Goal: Information Seeking & Learning: Understand process/instructions

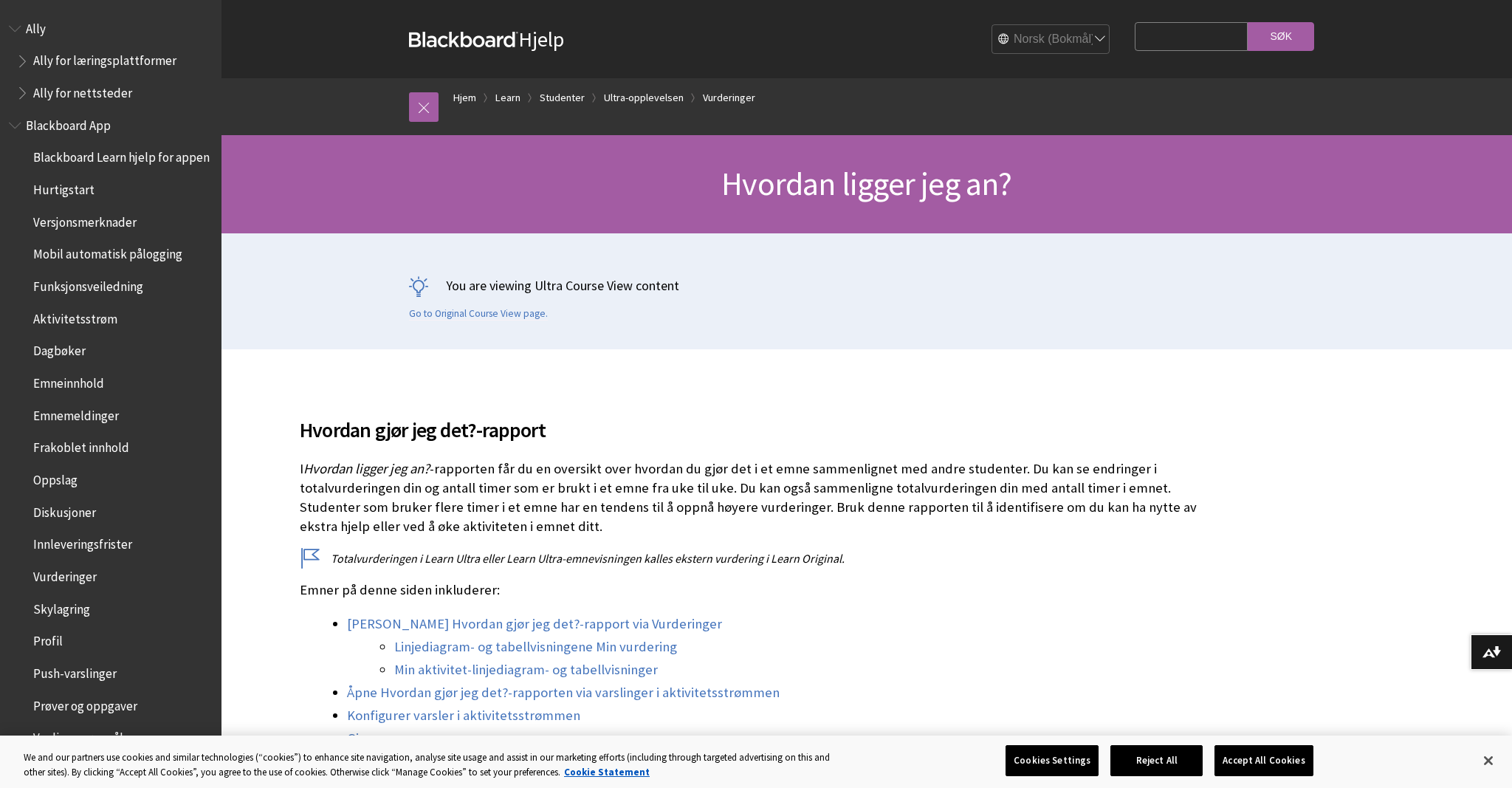
scroll to position [1462, 0]
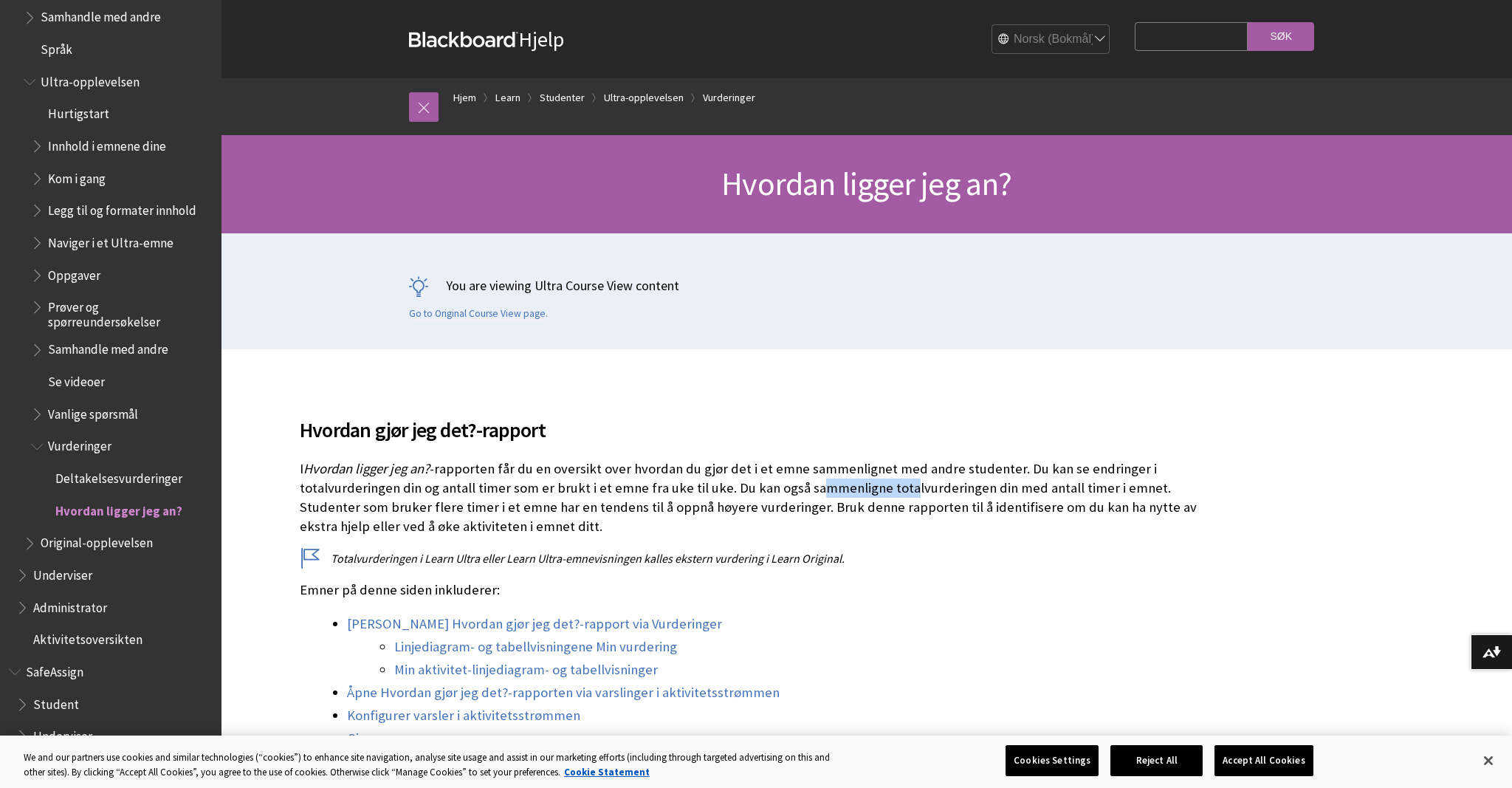
drag, startPoint x: 808, startPoint y: 489, endPoint x: 900, endPoint y: 485, distance: 92.1
click at [900, 485] on p "I Hvordan ligger jeg an? -rapporten får du en oversikt over hvordan du gjør det…" at bounding box center [758, 498] width 916 height 78
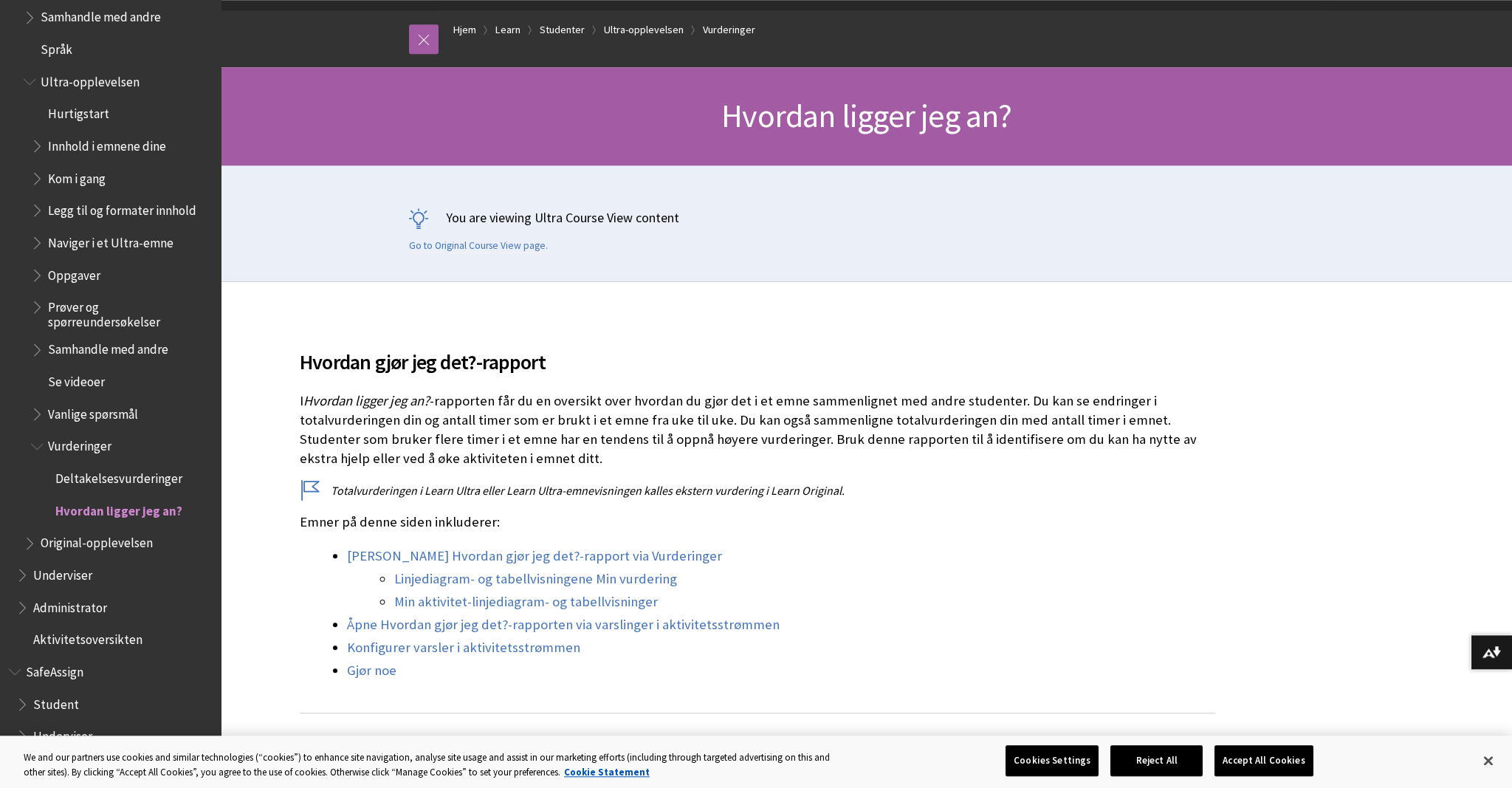
scroll to position [78, 0]
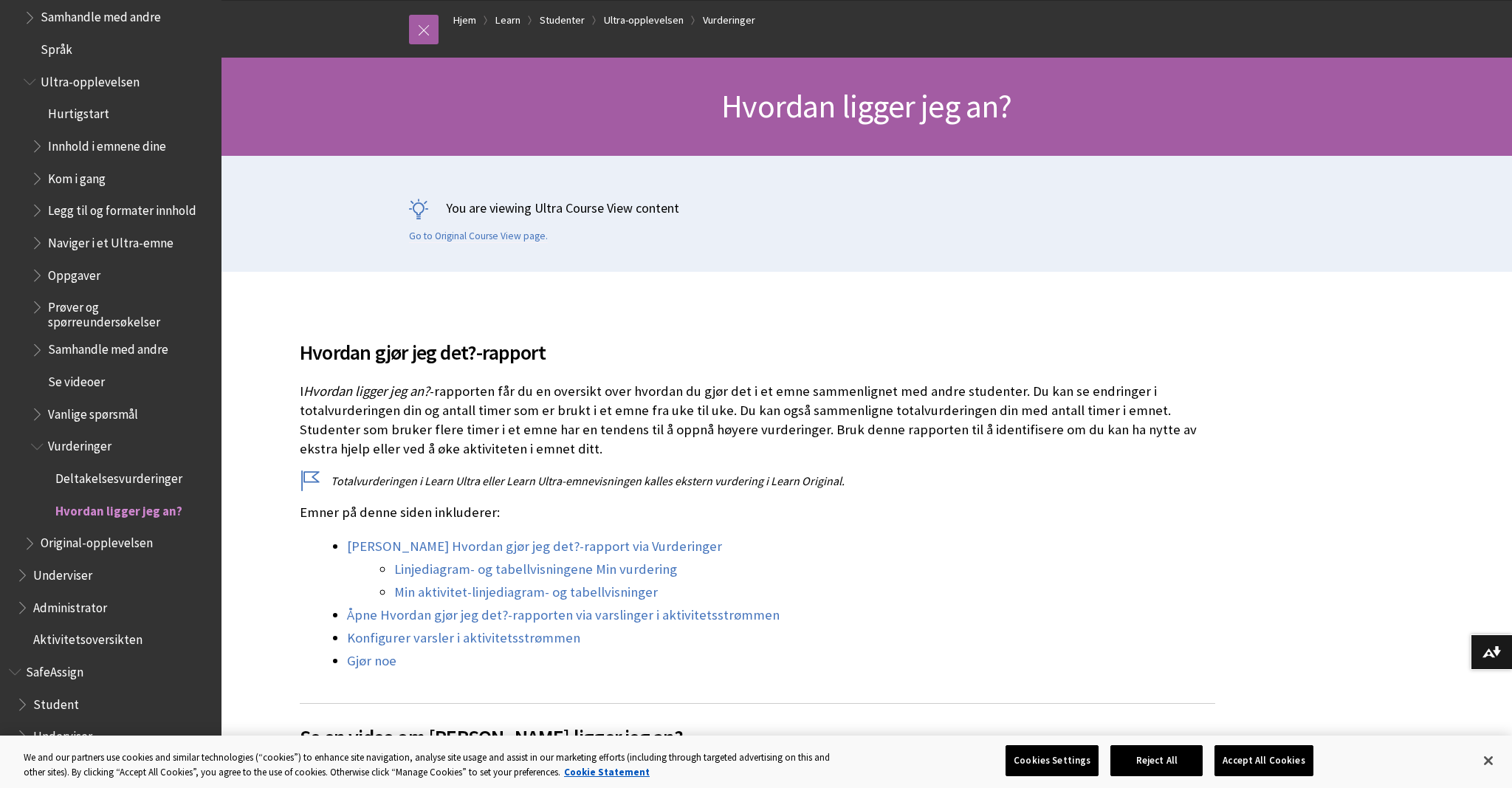
click at [426, 425] on p "I Hvordan ligger jeg an? -rapporten får du en oversikt over hvordan du gjør det…" at bounding box center [758, 420] width 916 height 78
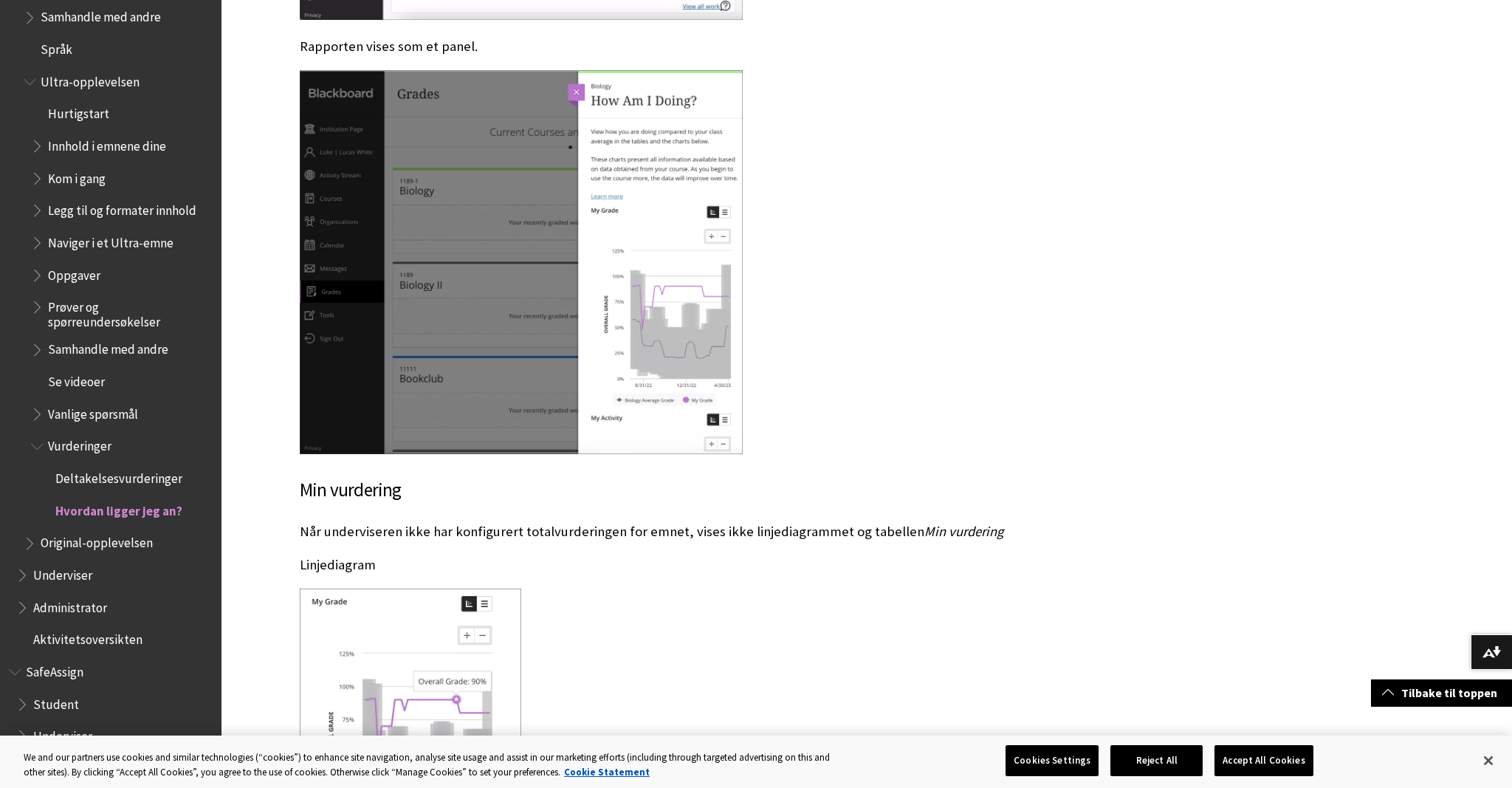
scroll to position [2027, 0]
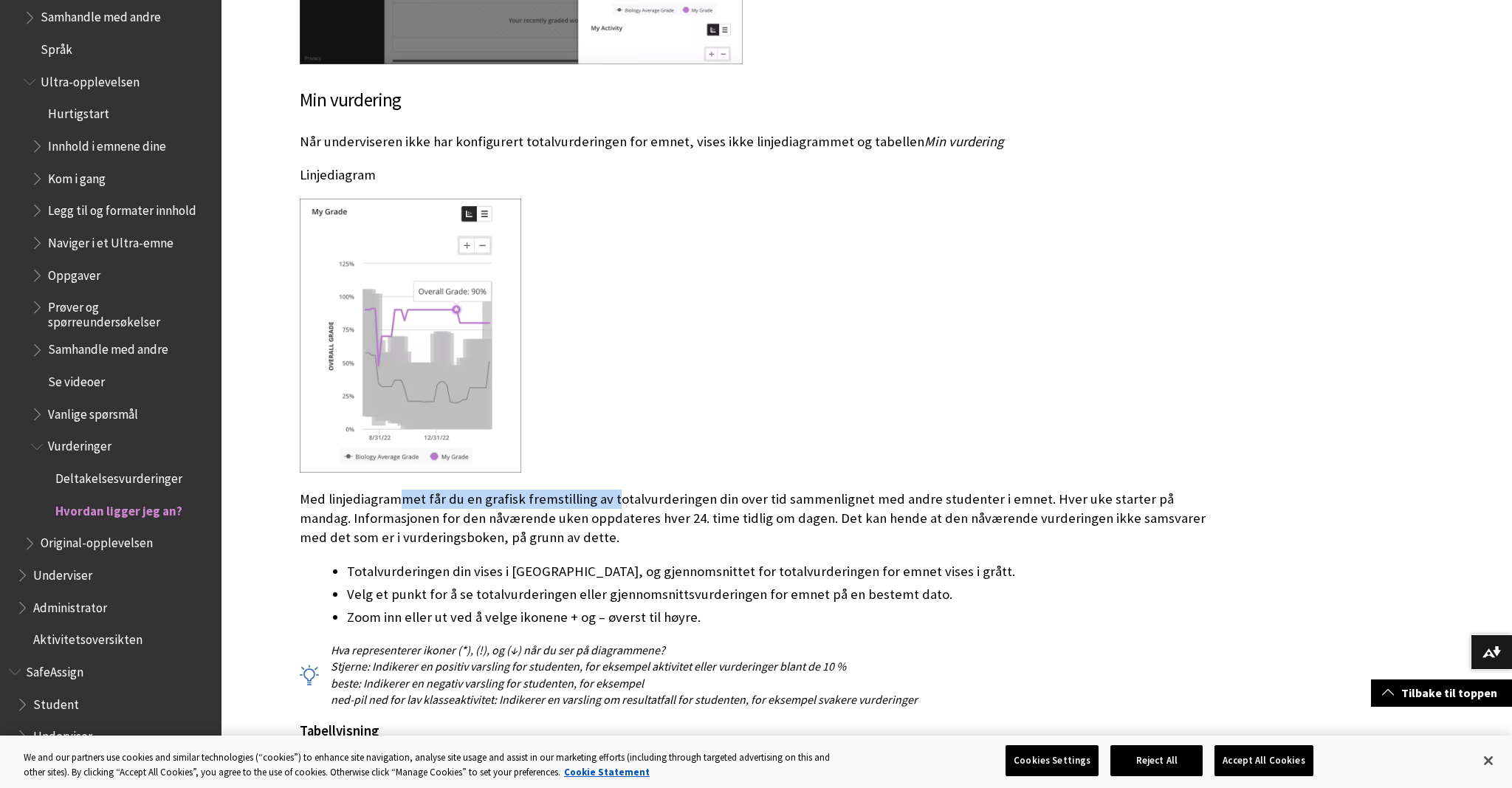
drag, startPoint x: 509, startPoint y: 479, endPoint x: 613, endPoint y: 489, distance: 104.5
click at [613, 490] on p "Med linjediagrammet får du en grafisk fremstilling av totalvurderingen din over…" at bounding box center [758, 519] width 916 height 58
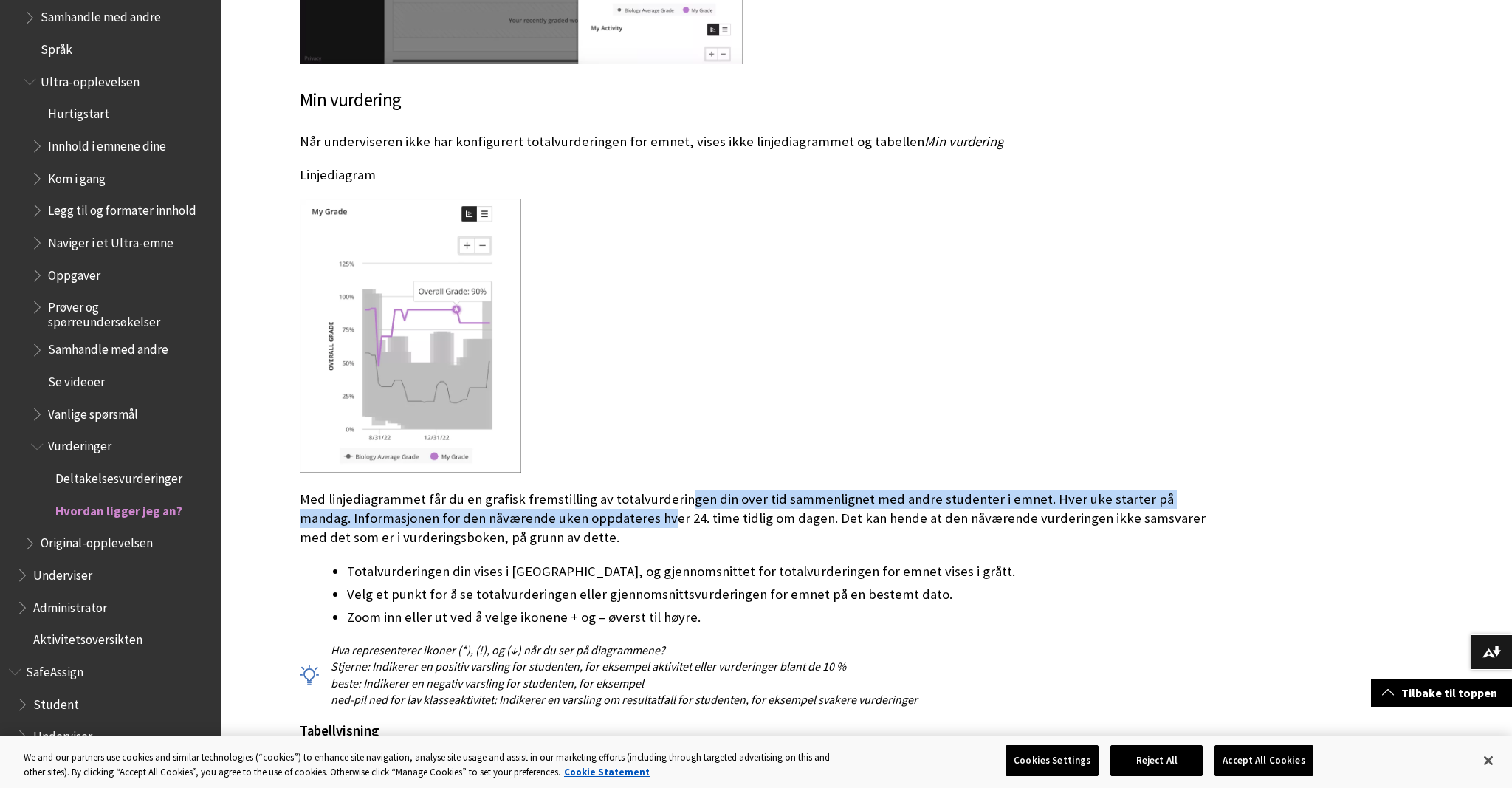
drag, startPoint x: 610, startPoint y: 491, endPoint x: 683, endPoint y: 485, distance: 73.2
click at [681, 490] on p "Med linjediagrammet får du en grafisk fremstilling av totalvurderingen din over…" at bounding box center [758, 519] width 916 height 58
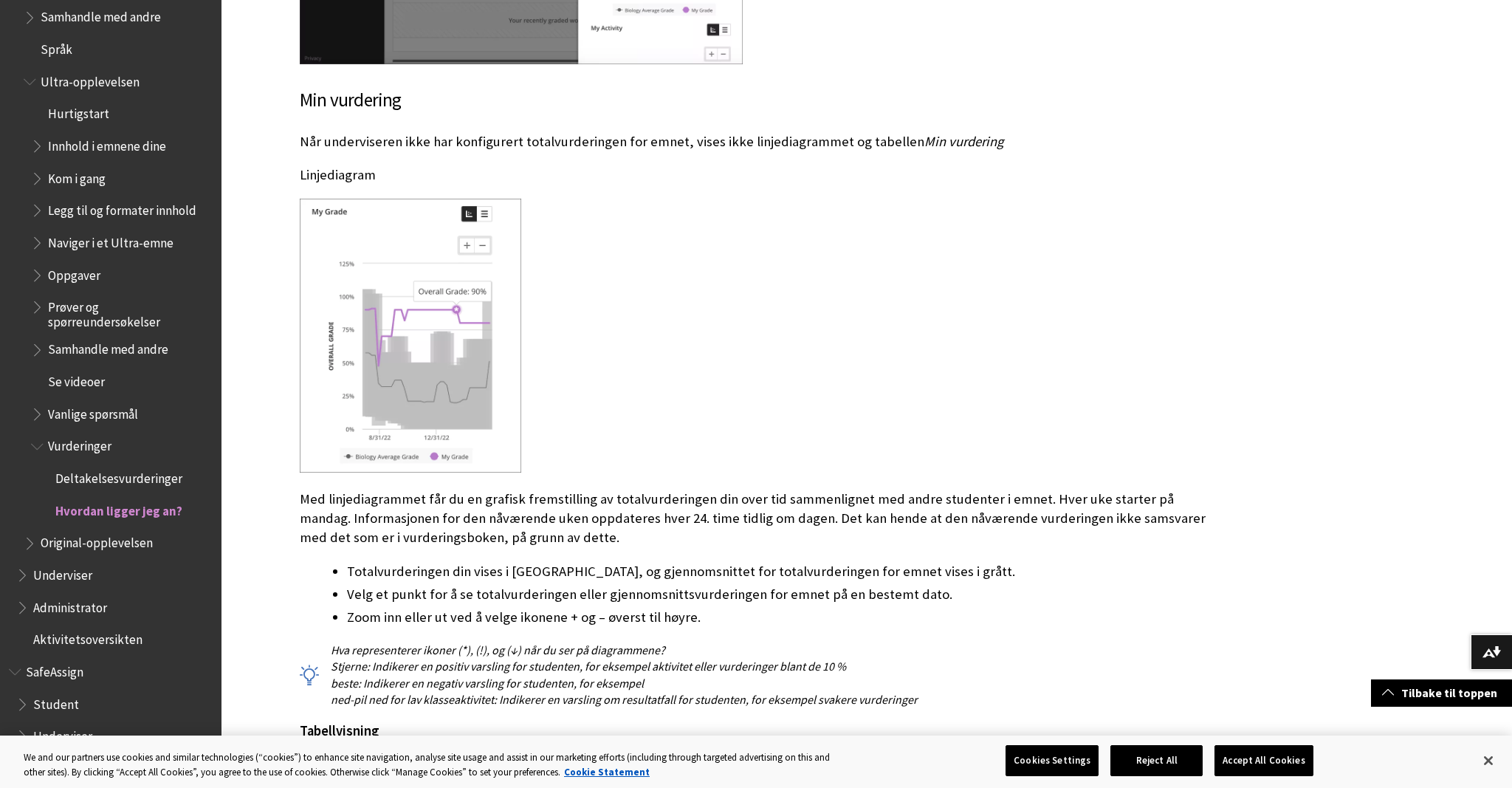
click at [684, 490] on p "Med linjediagrammet får du en grafisk fremstilling av totalvurderingen din over…" at bounding box center [758, 519] width 916 height 58
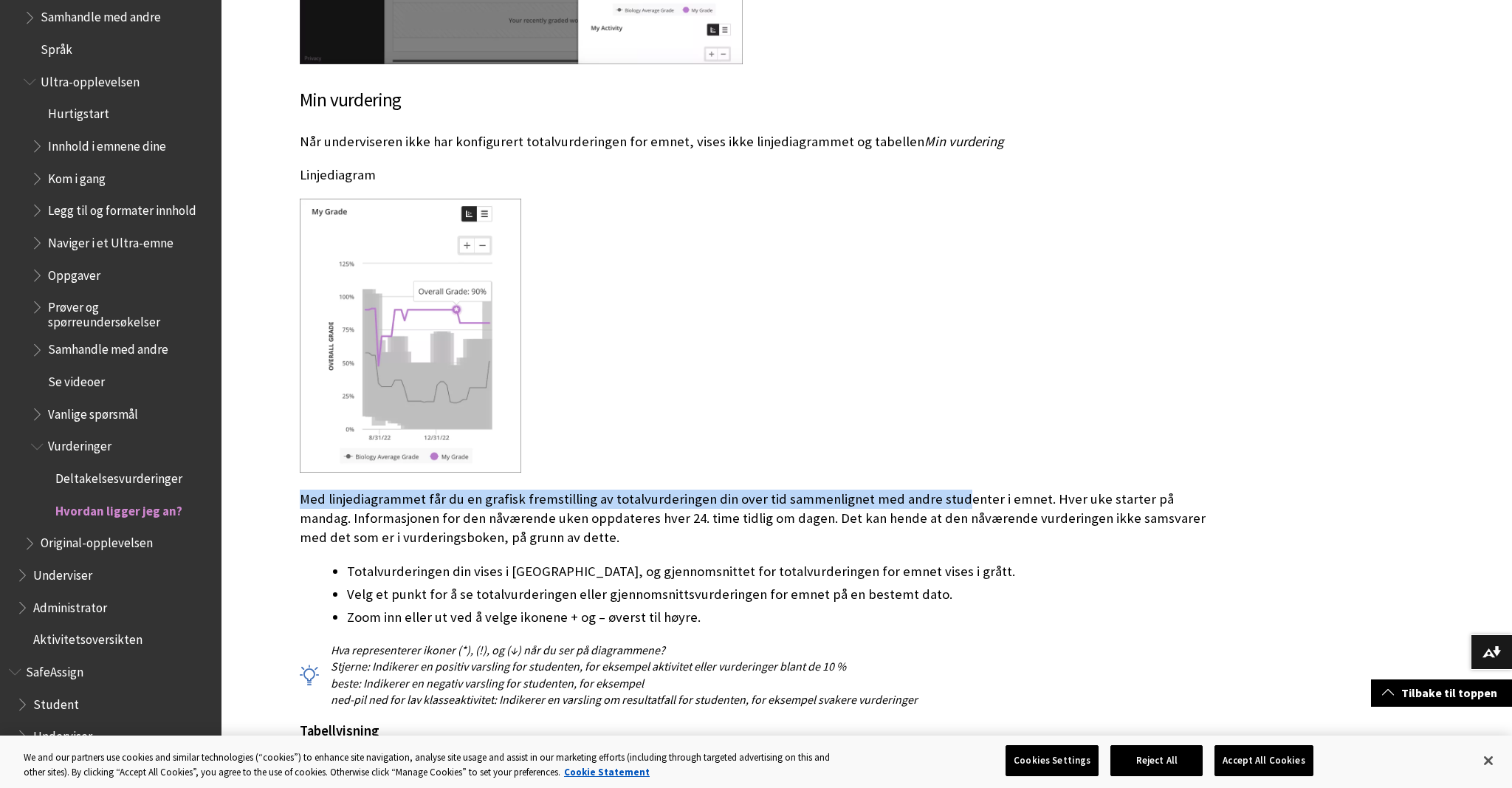
drag, startPoint x: 776, startPoint y: 462, endPoint x: 952, endPoint y: 465, distance: 176.0
click at [952, 465] on div "Min vurdering Når underviseren ikke har konfigurert totalvurderingen for emnet,…" at bounding box center [758, 685] width 916 height 1198
click at [811, 465] on div "Min vurdering Når underviseren ikke har konfigurert totalvurderingen for emnet,…" at bounding box center [758, 685] width 916 height 1198
drag, startPoint x: 759, startPoint y: 476, endPoint x: 982, endPoint y: 489, distance: 223.4
click at [982, 490] on p "Med linjediagrammet får du en grafisk fremstilling av totalvurderingen din over…" at bounding box center [758, 519] width 916 height 58
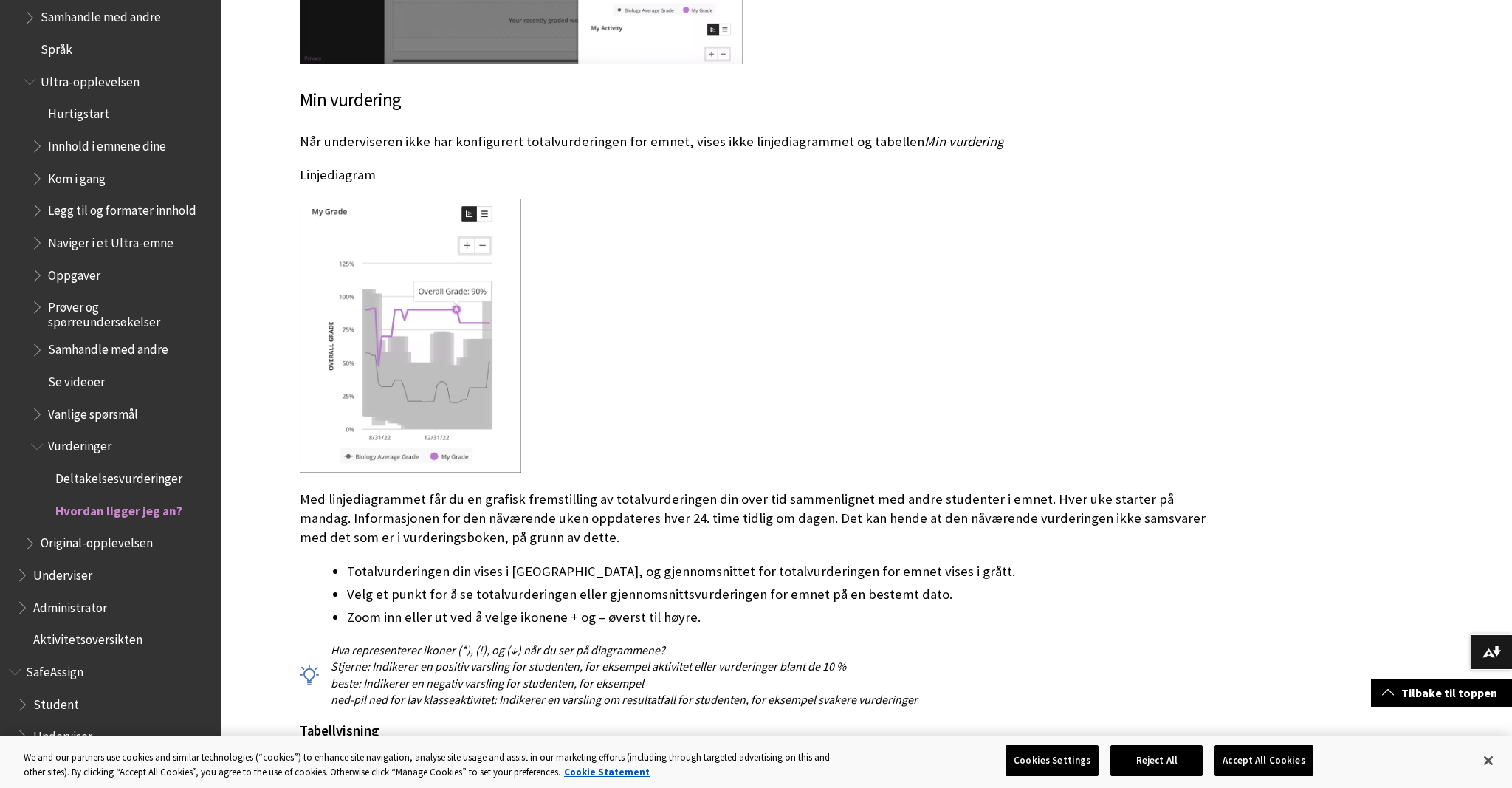
click at [982, 492] on p "Med linjediagrammet får du en grafisk fremstilling av totalvurderingen din over…" at bounding box center [758, 519] width 916 height 58
drag, startPoint x: 586, startPoint y: 557, endPoint x: 639, endPoint y: 553, distance: 53.2
click at [639, 561] on li "Totalvurderingen din vises i [GEOGRAPHIC_DATA], og gjennomsnittet for totalvurd…" at bounding box center [781, 572] width 868 height 21
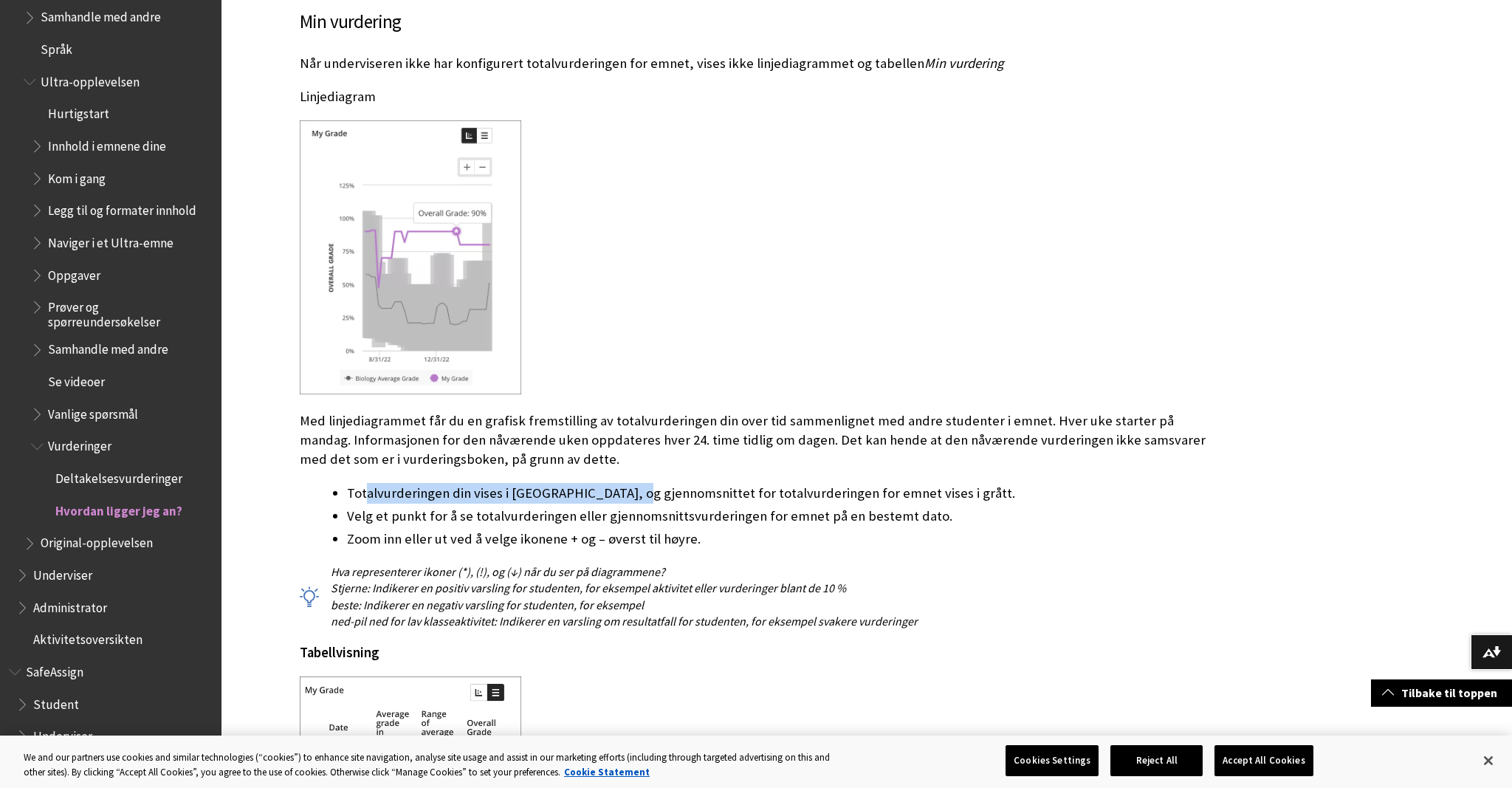
drag, startPoint x: 366, startPoint y: 471, endPoint x: 623, endPoint y: 482, distance: 257.2
click at [623, 483] on li "Totalvurderingen din vises i [GEOGRAPHIC_DATA], og gjennomsnittet for totalvurd…" at bounding box center [781, 493] width 868 height 21
drag, startPoint x: 471, startPoint y: 506, endPoint x: 628, endPoint y: 501, distance: 157.1
click at [628, 506] on li "Velg et punkt for å se totalvurderingen eller gjennomsnittsvurderingen for emne…" at bounding box center [781, 516] width 868 height 21
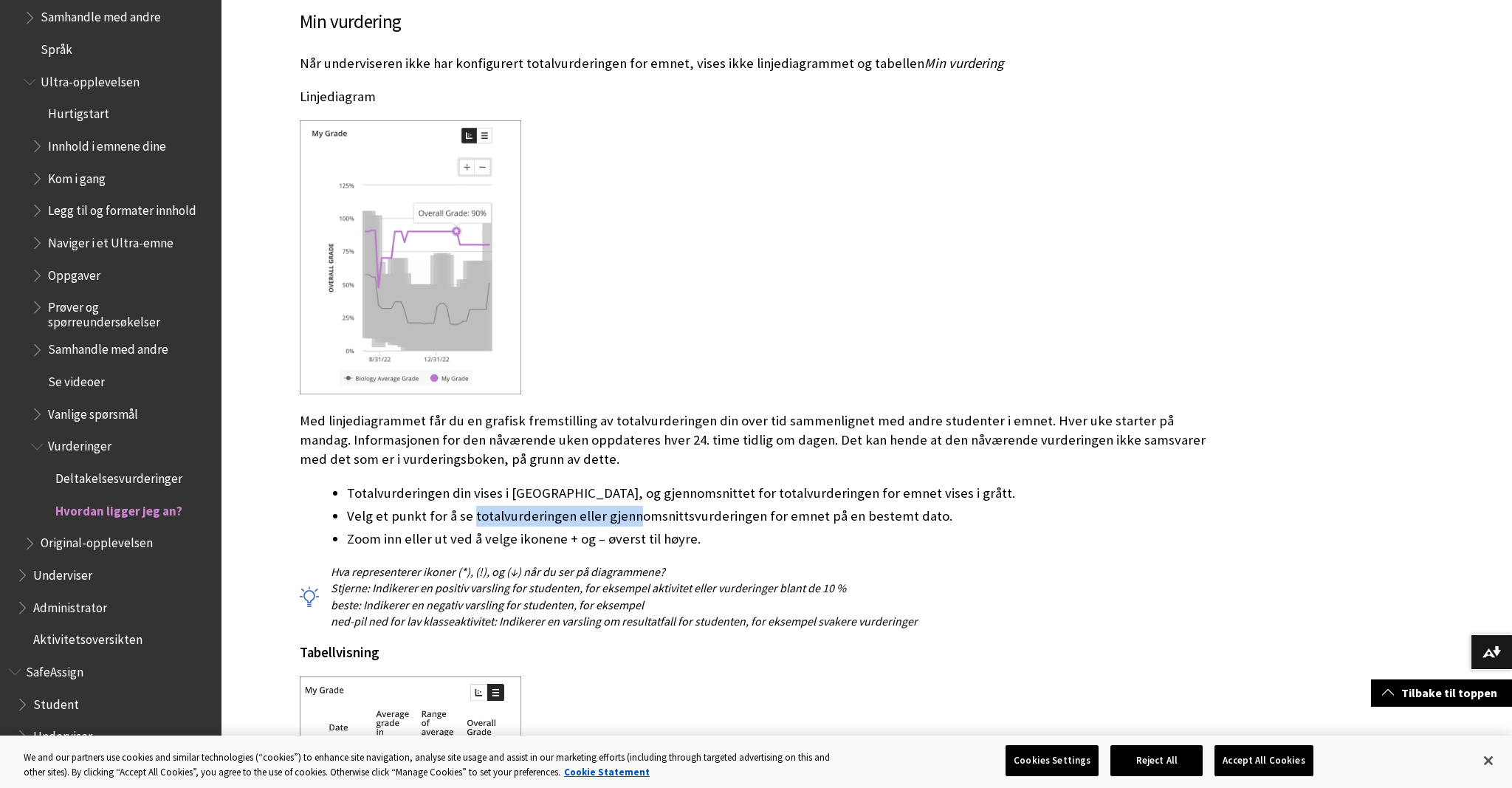
click at [628, 506] on li "Velg et punkt for å se totalvurderingen eller gjennomsnittsvurderingen for emne…" at bounding box center [781, 516] width 868 height 21
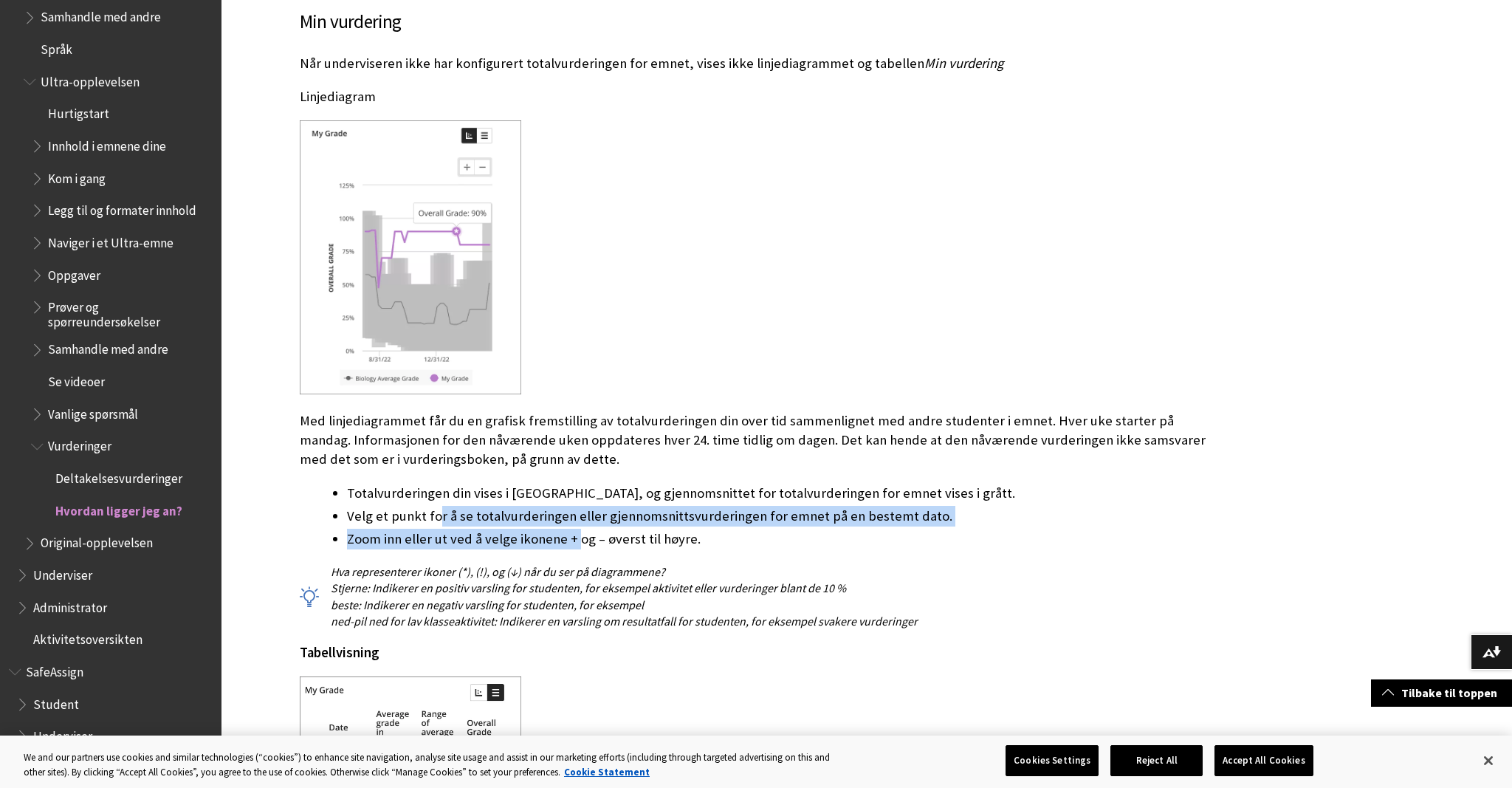
drag, startPoint x: 437, startPoint y: 507, endPoint x: 572, endPoint y: 513, distance: 135.1
click at [572, 513] on ul "Totalvurderingen din vises i [GEOGRAPHIC_DATA], og gjennomsnittet for totalvurd…" at bounding box center [758, 516] width 916 height 66
click at [572, 528] on li "Zoom inn eller ut ved å velge ikonene + og – øverst til høyre." at bounding box center [781, 539] width 868 height 21
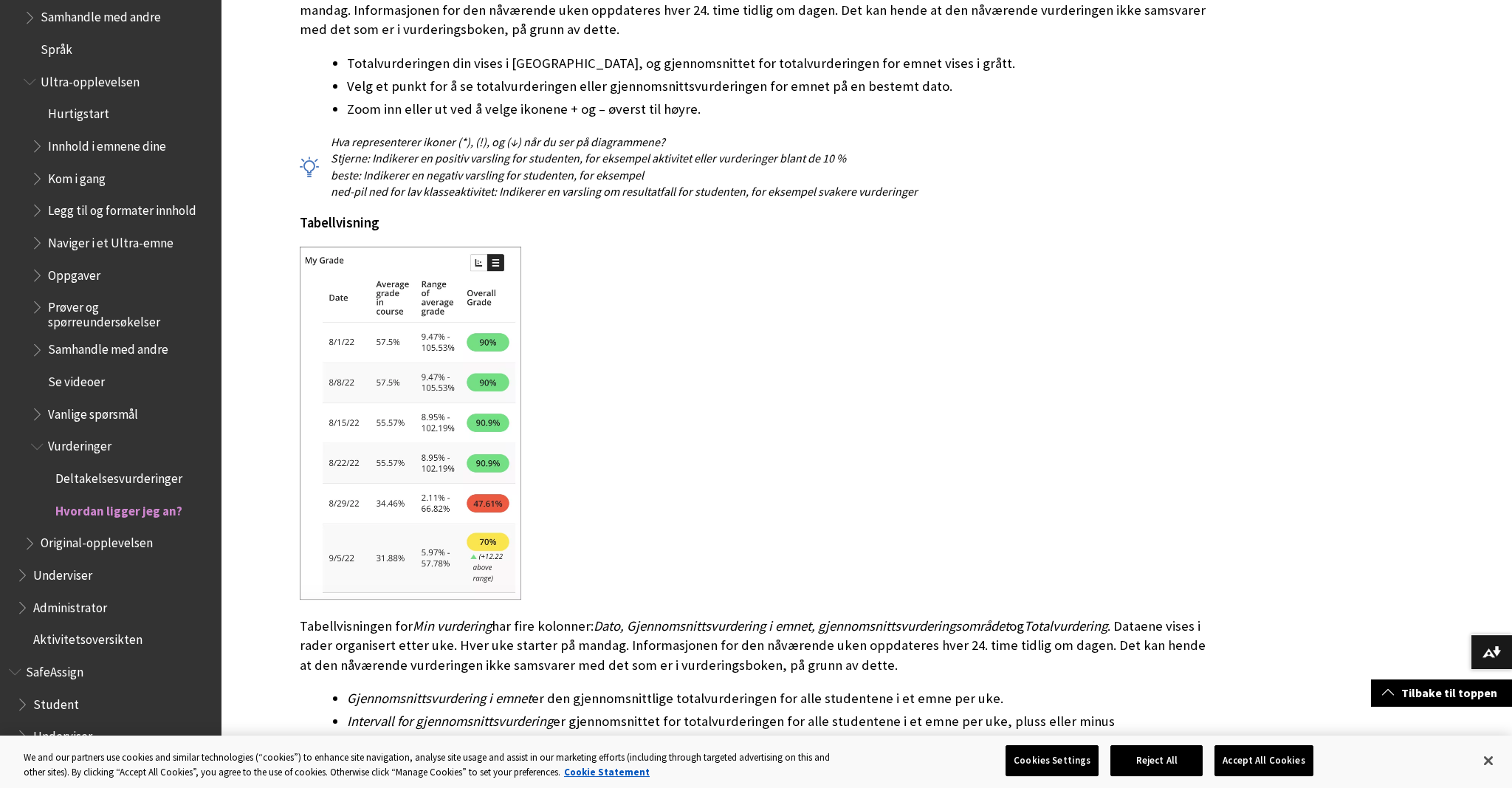
scroll to position [2650, 0]
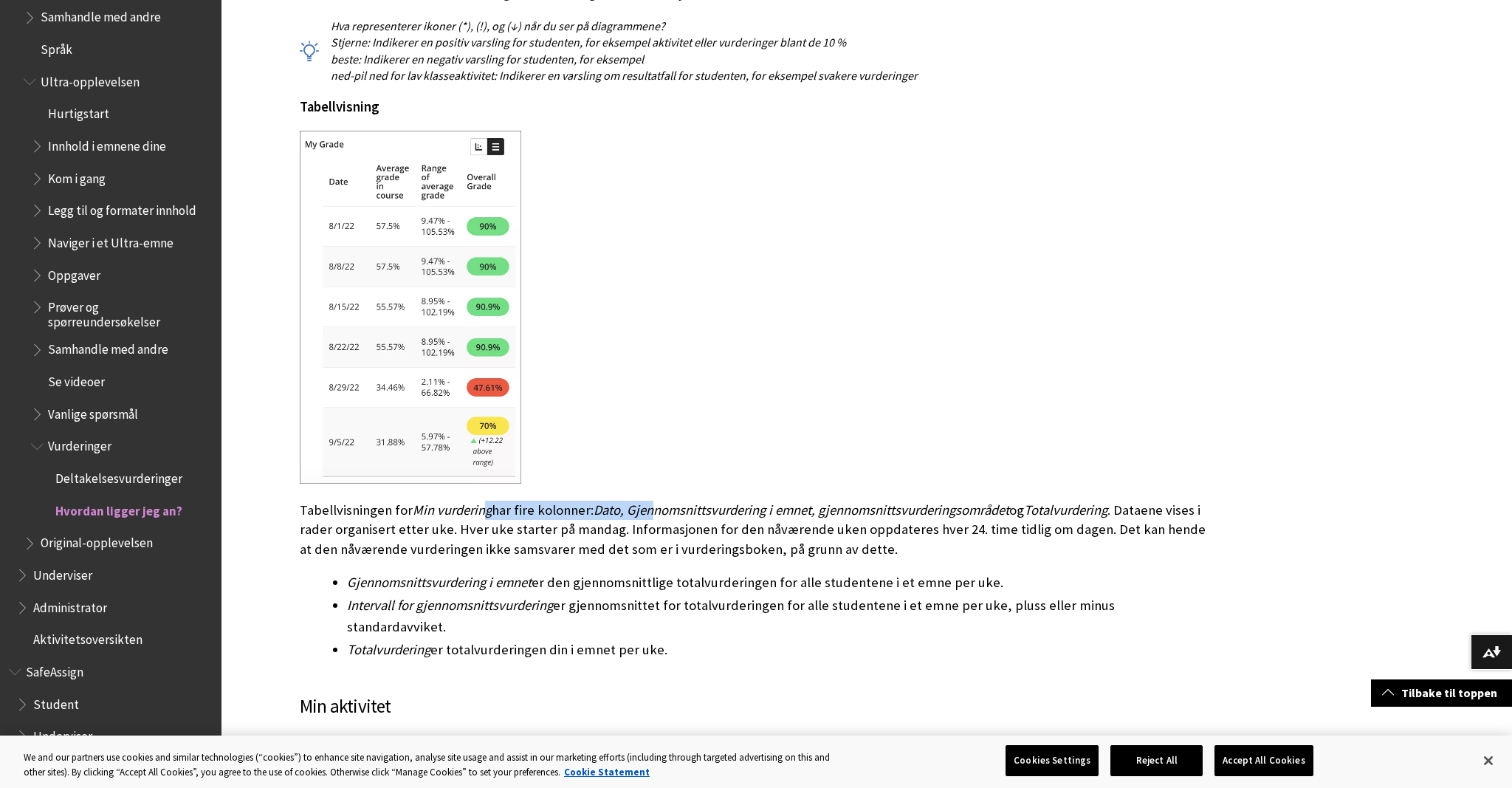
drag, startPoint x: 489, startPoint y: 489, endPoint x: 658, endPoint y: 495, distance: 169.1
click at [658, 500] on p "Tabellvisningen for Min vurdering har fire kolonner: Dato, Gjennomsnittsvurderi…" at bounding box center [758, 529] width 916 height 58
click at [658, 501] on span "Dato, Gjennomsnittsvurdering i emnet, gjennomsnittsvurderingsområdet" at bounding box center [801, 509] width 416 height 17
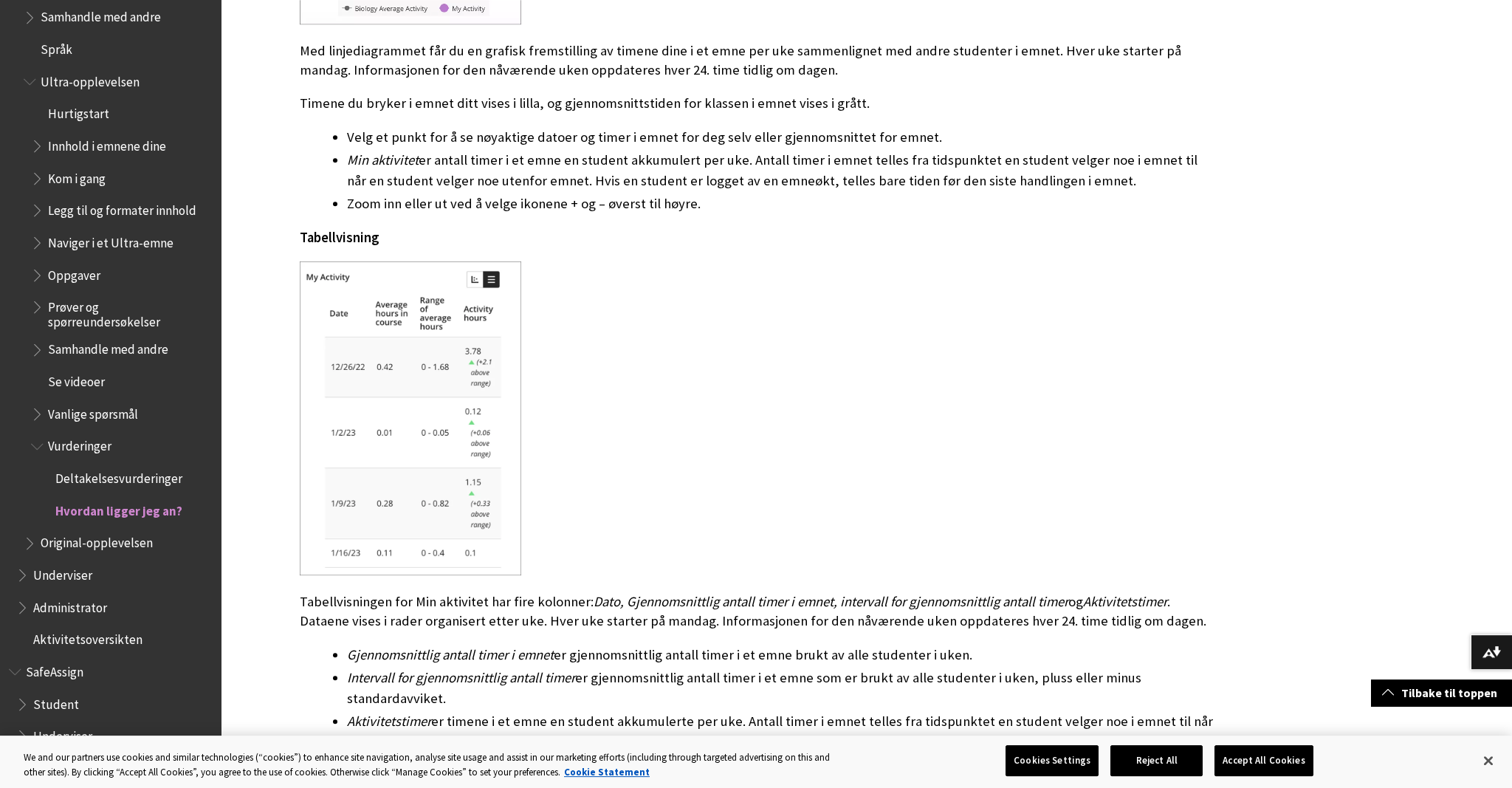
scroll to position [3898, 0]
